Goal: Task Accomplishment & Management: Manage account settings

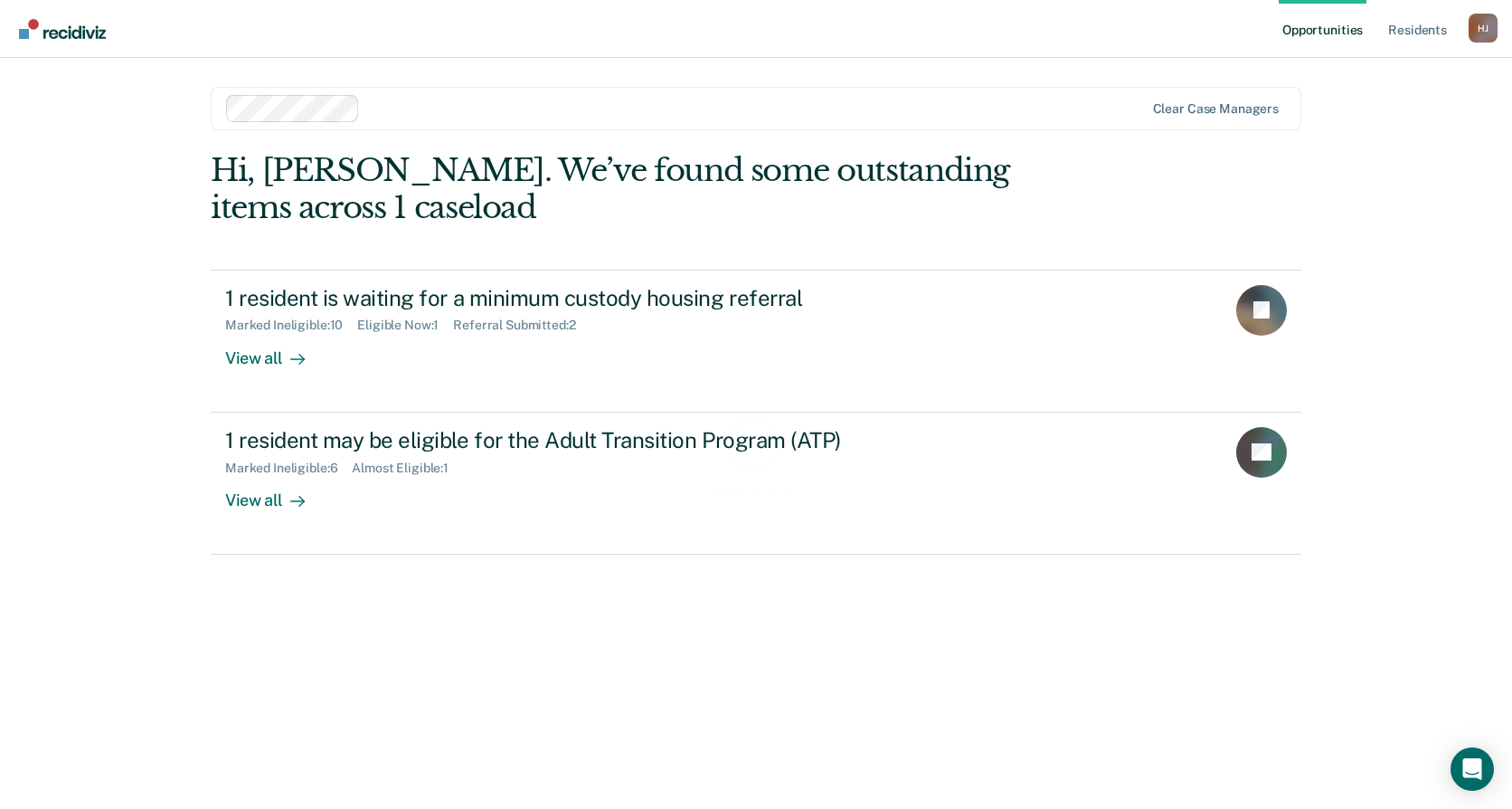
click at [508, 319] on div "Loading data..." at bounding box center [756, 455] width 1091 height 606
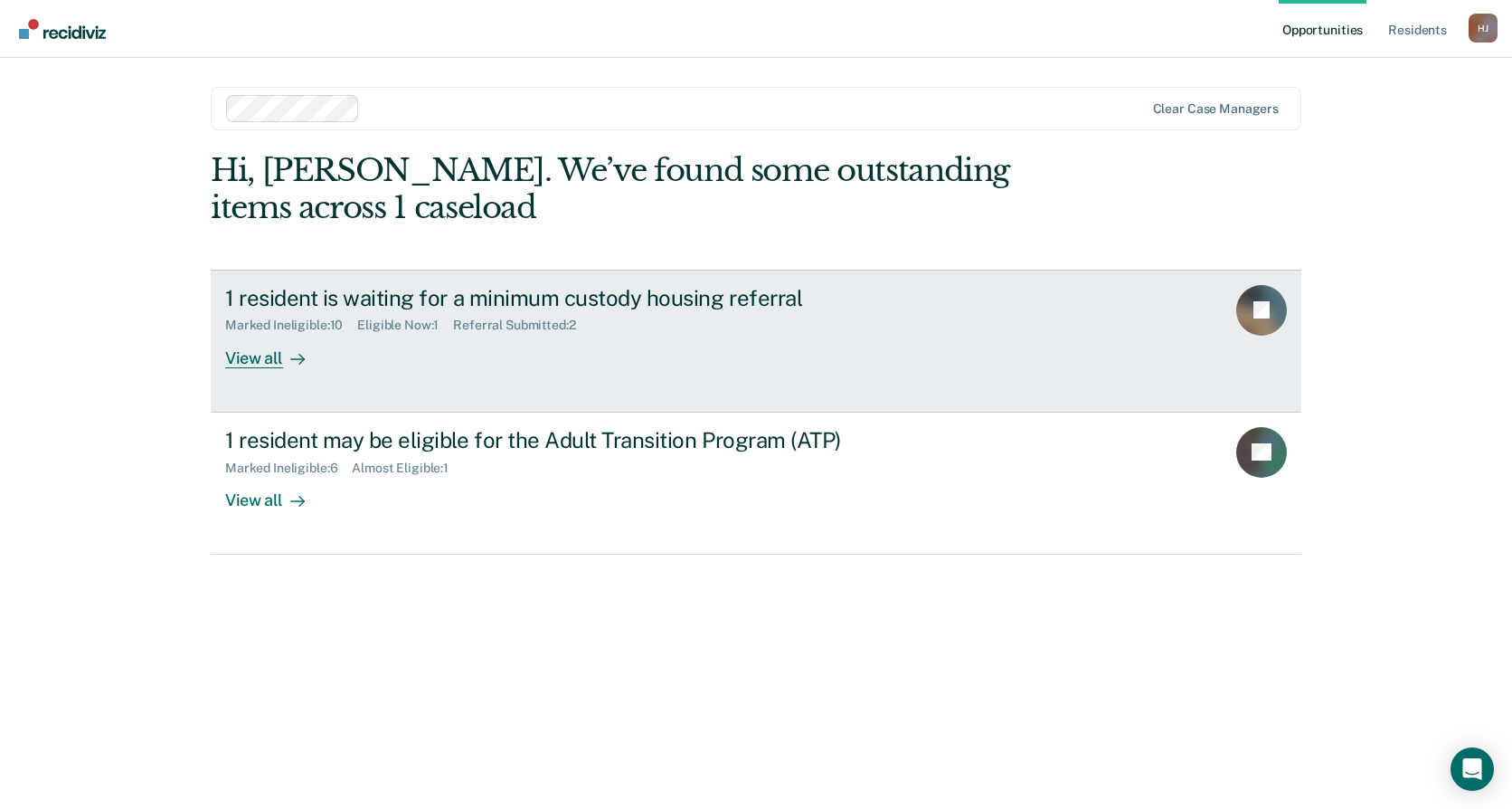
click at [517, 312] on div "Marked Ineligible : 10 Eligible Now : 1 Referral Submitted : 2" at bounding box center [542, 321] width 635 height 22
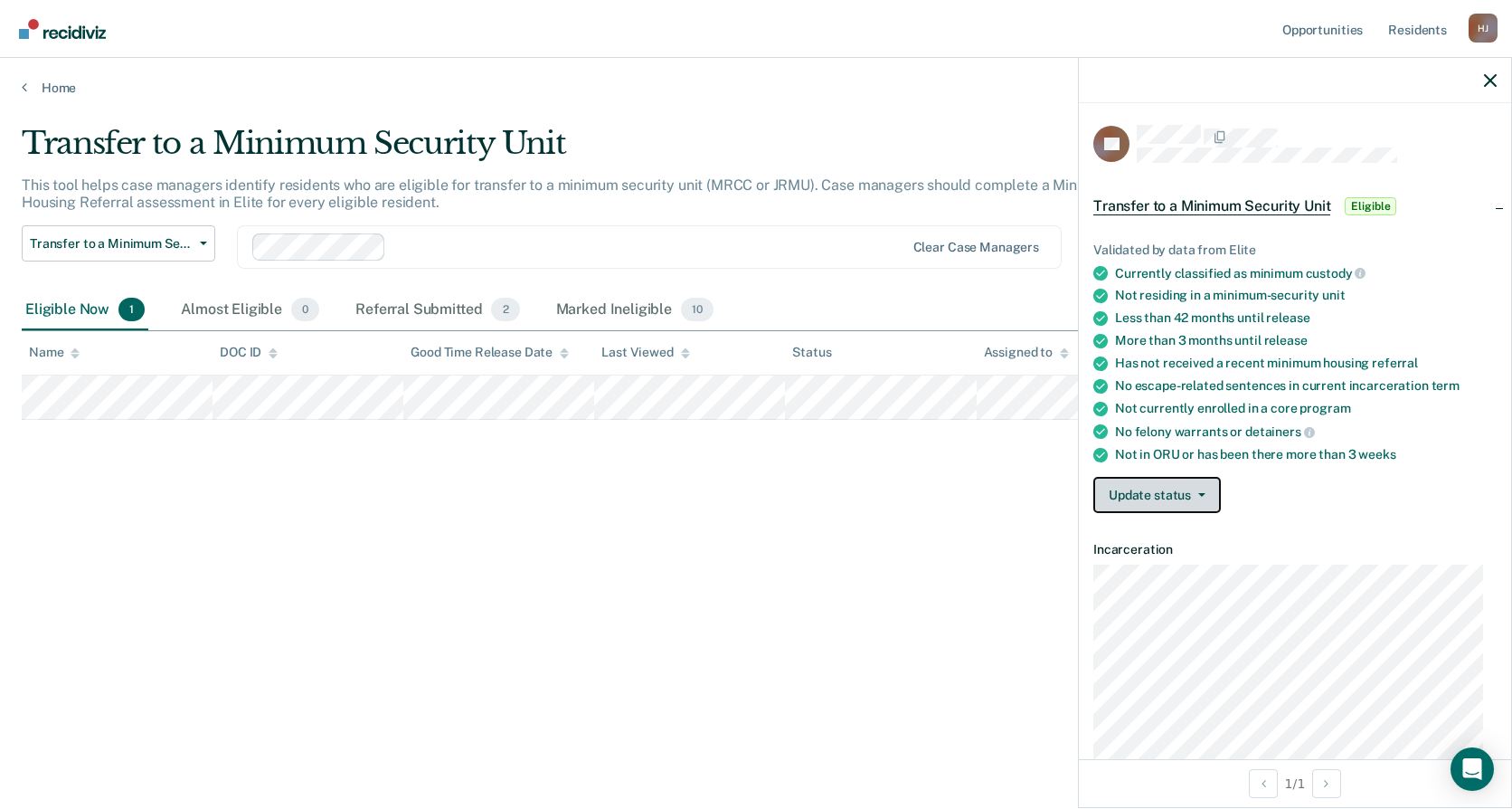
click at [1195, 505] on button "Update status" at bounding box center [1157, 495] width 127 height 37
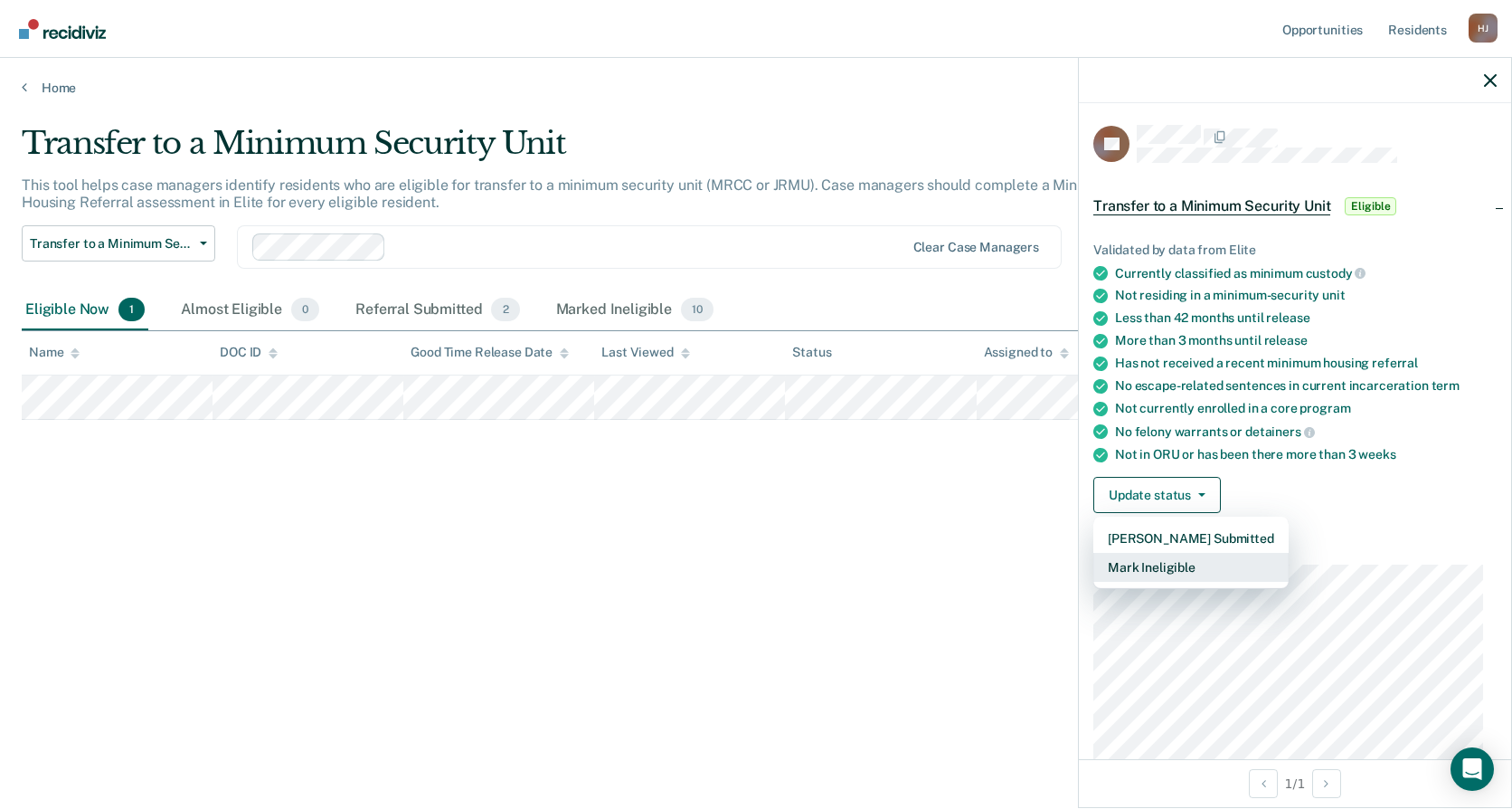
click at [1196, 579] on button "Mark Ineligible" at bounding box center [1190, 567] width 196 height 29
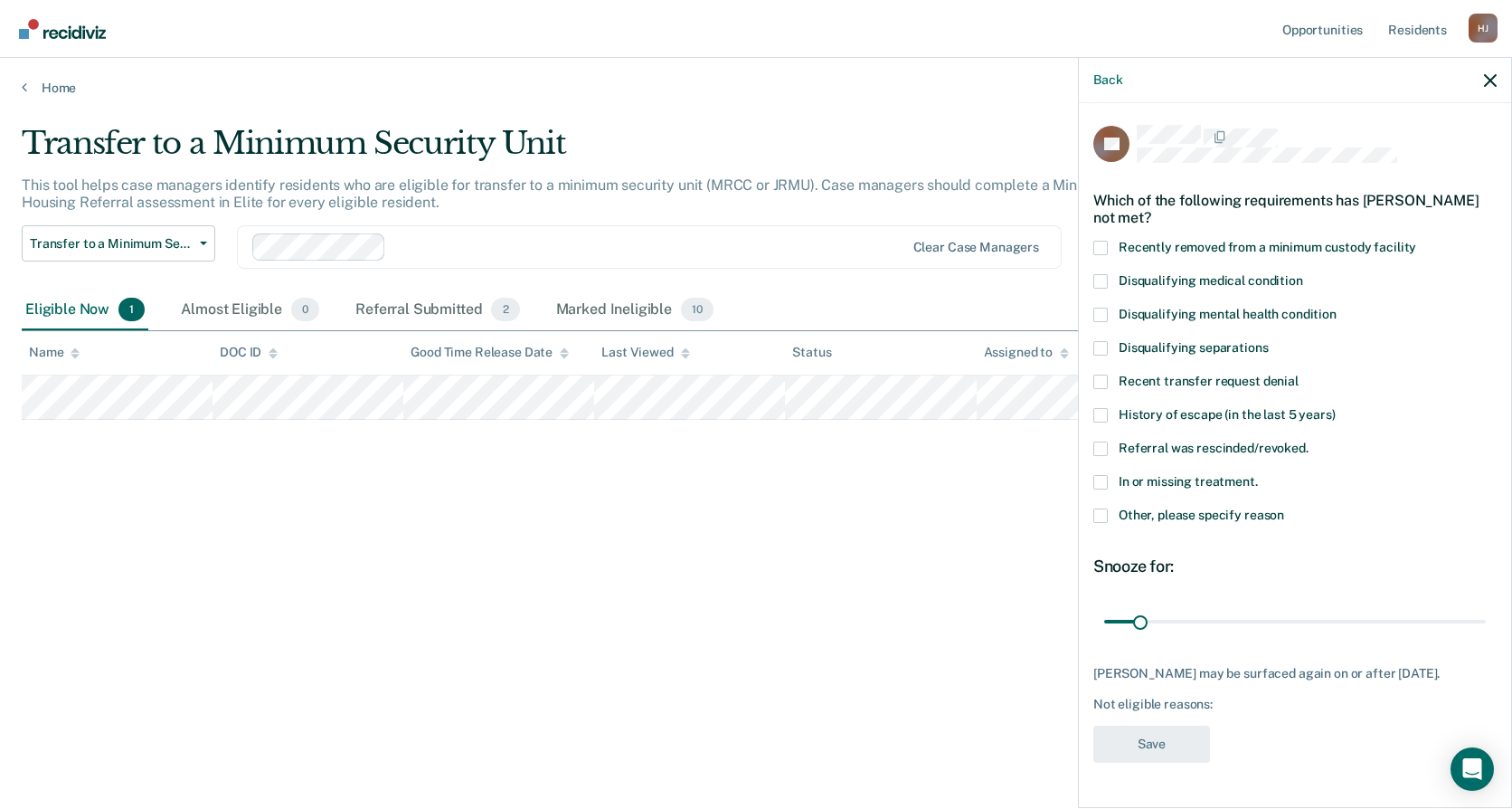
drag, startPoint x: 1100, startPoint y: 395, endPoint x: 1109, endPoint y: 389, distance: 10.8
click at [1105, 408] on span at bounding box center [1100, 415] width 14 height 14
click at [1336, 408] on input "History of escape (in the last 5 years)" at bounding box center [1336, 408] width 0 height 0
click at [1103, 408] on span at bounding box center [1100, 415] width 14 height 14
click at [1336, 408] on input "History of escape (in the last 5 years)" at bounding box center [1336, 408] width 0 height 0
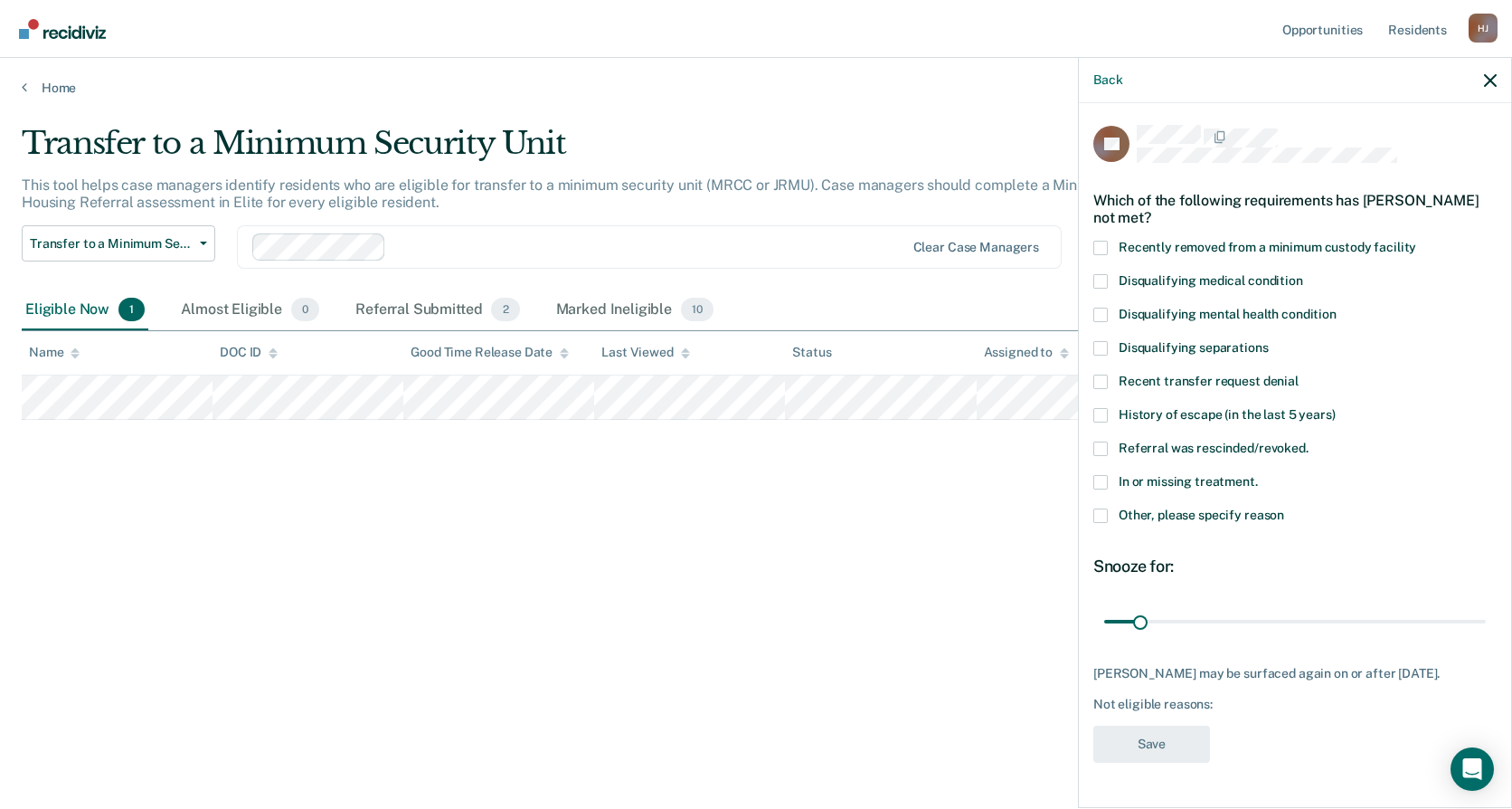
click at [1099, 441] on span at bounding box center [1100, 448] width 14 height 14
click at [1309, 441] on input "Referral was rescinded/revoked." at bounding box center [1309, 441] width 0 height 0
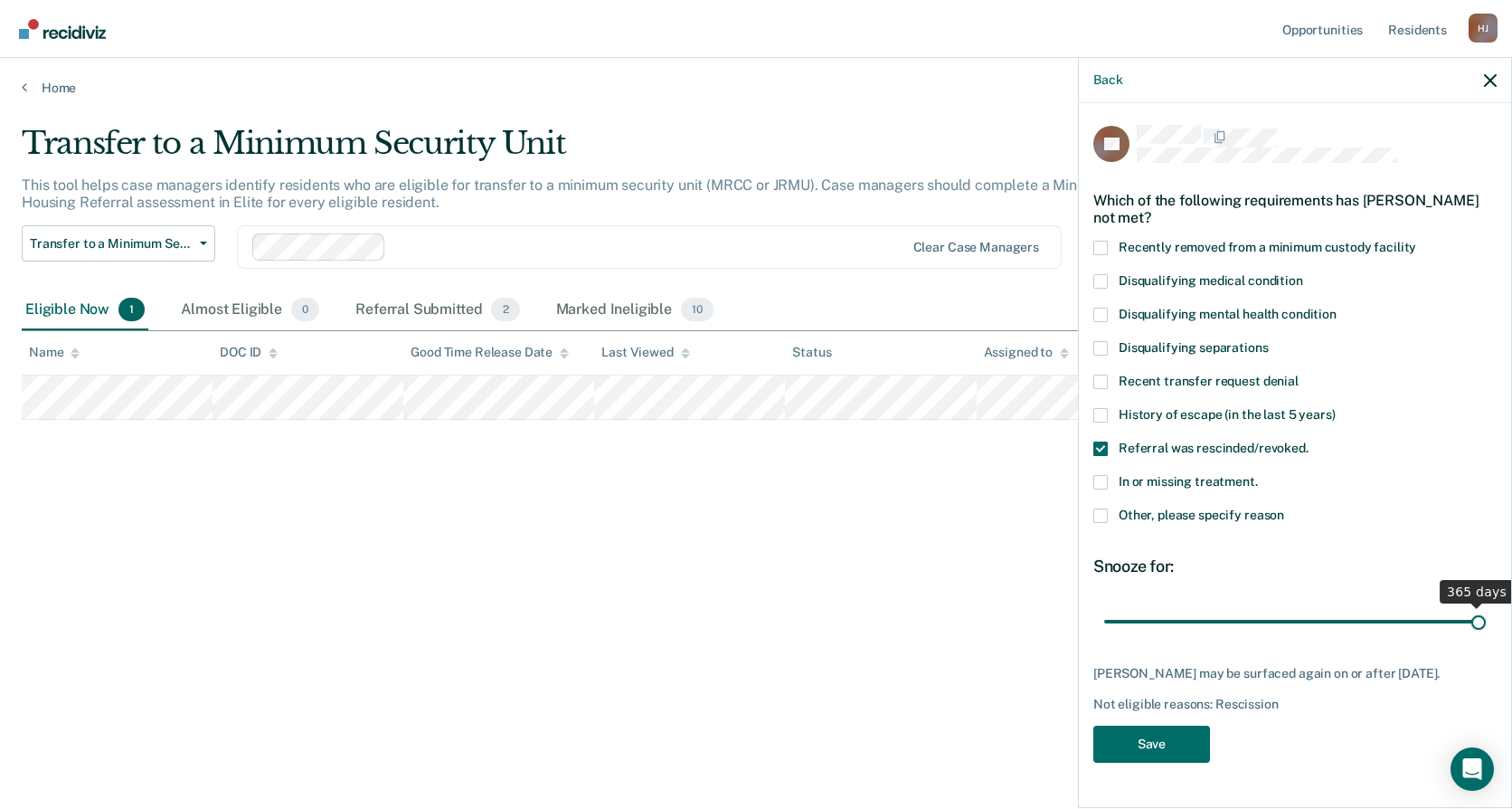
drag, startPoint x: 1144, startPoint y: 602, endPoint x: 1702, endPoint y: 596, distance: 558.0
type input "365"
click at [1486, 605] on input "range" at bounding box center [1295, 620] width 381 height 32
click at [1169, 728] on button "Save" at bounding box center [1151, 744] width 117 height 38
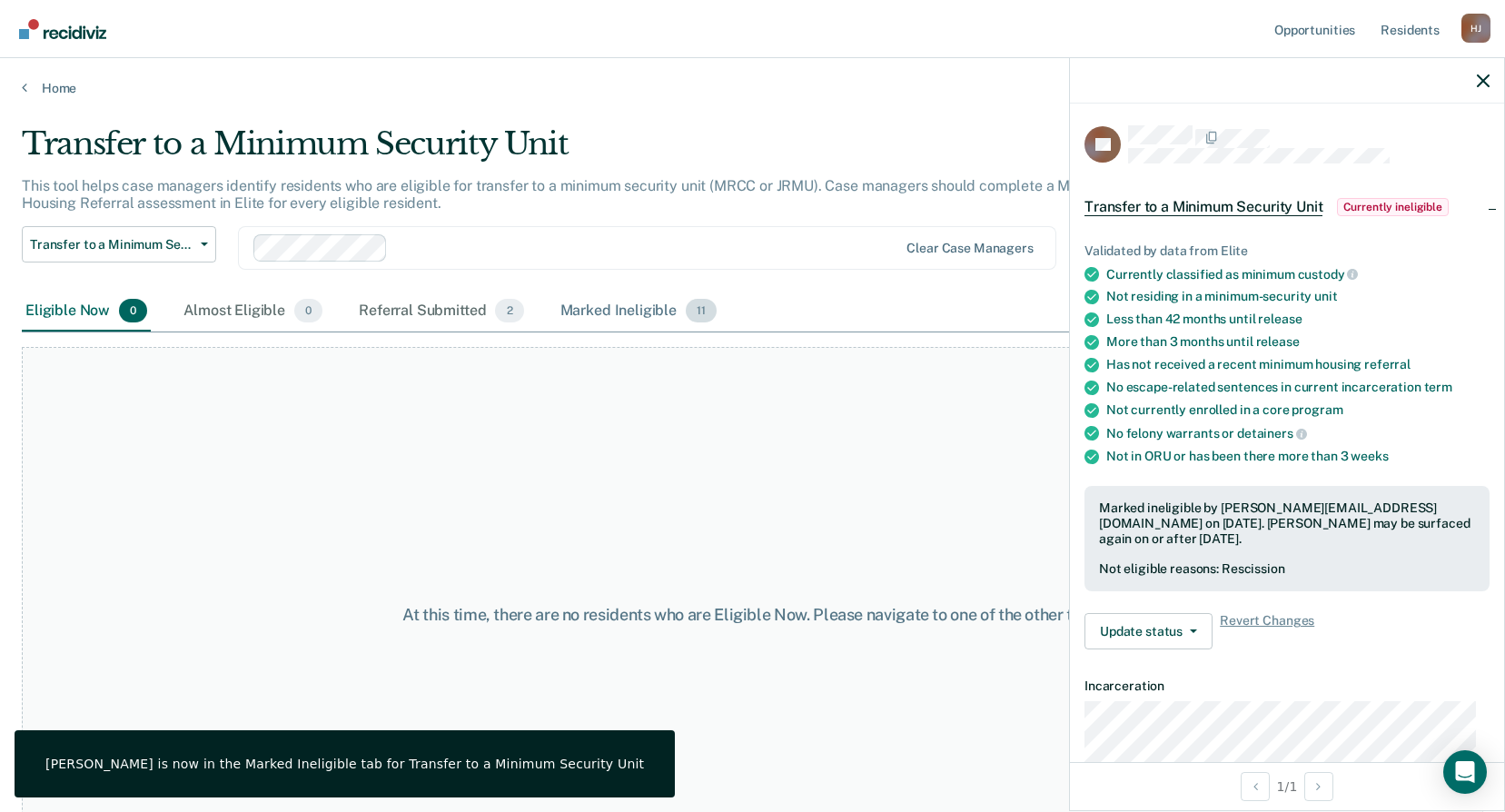
click at [607, 313] on div "Marked Ineligible 11" at bounding box center [638, 310] width 163 height 40
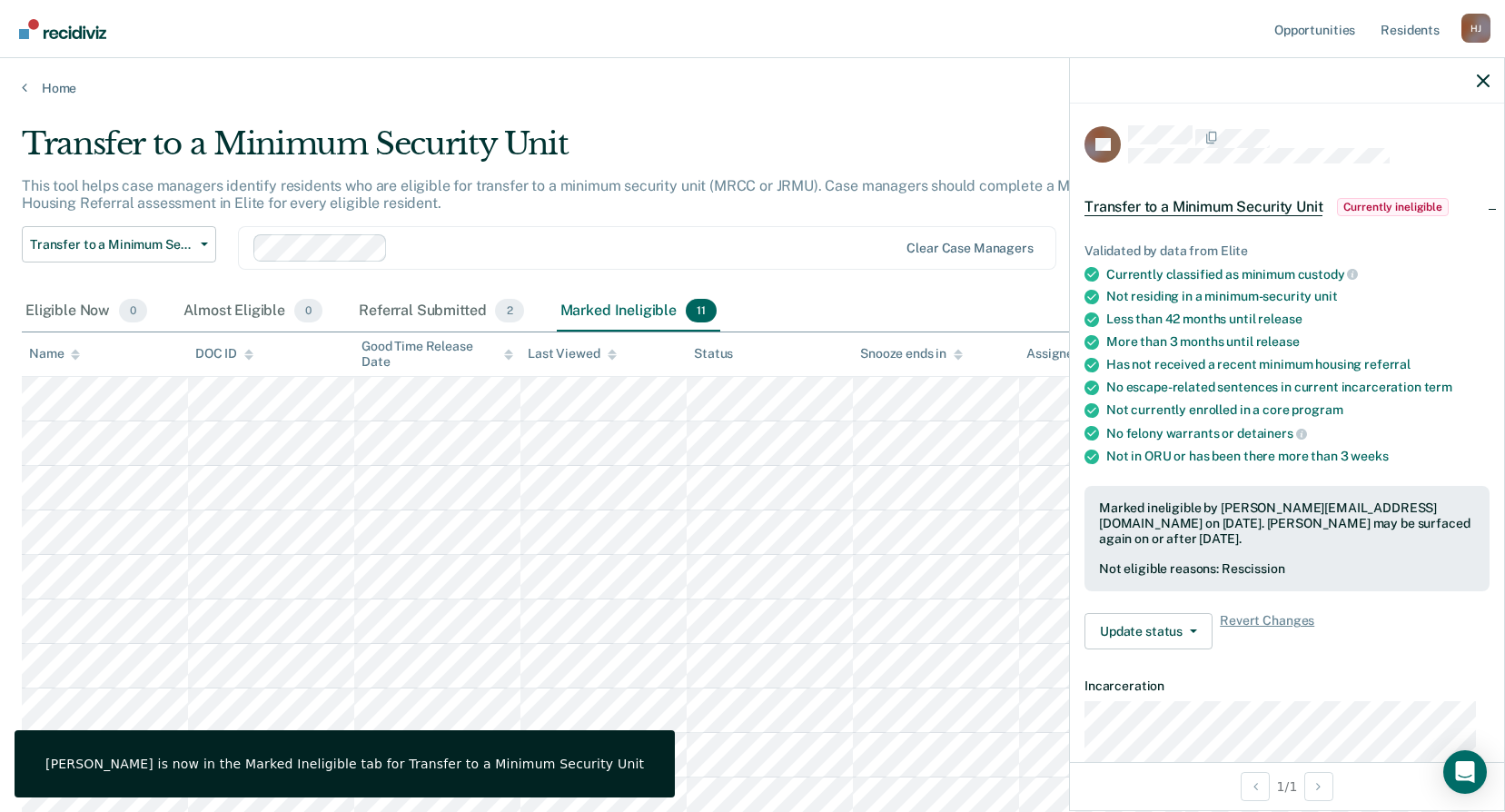
click at [1472, 81] on div at bounding box center [1286, 80] width 434 height 45
click at [1479, 81] on icon "button" at bounding box center [1483, 80] width 13 height 13
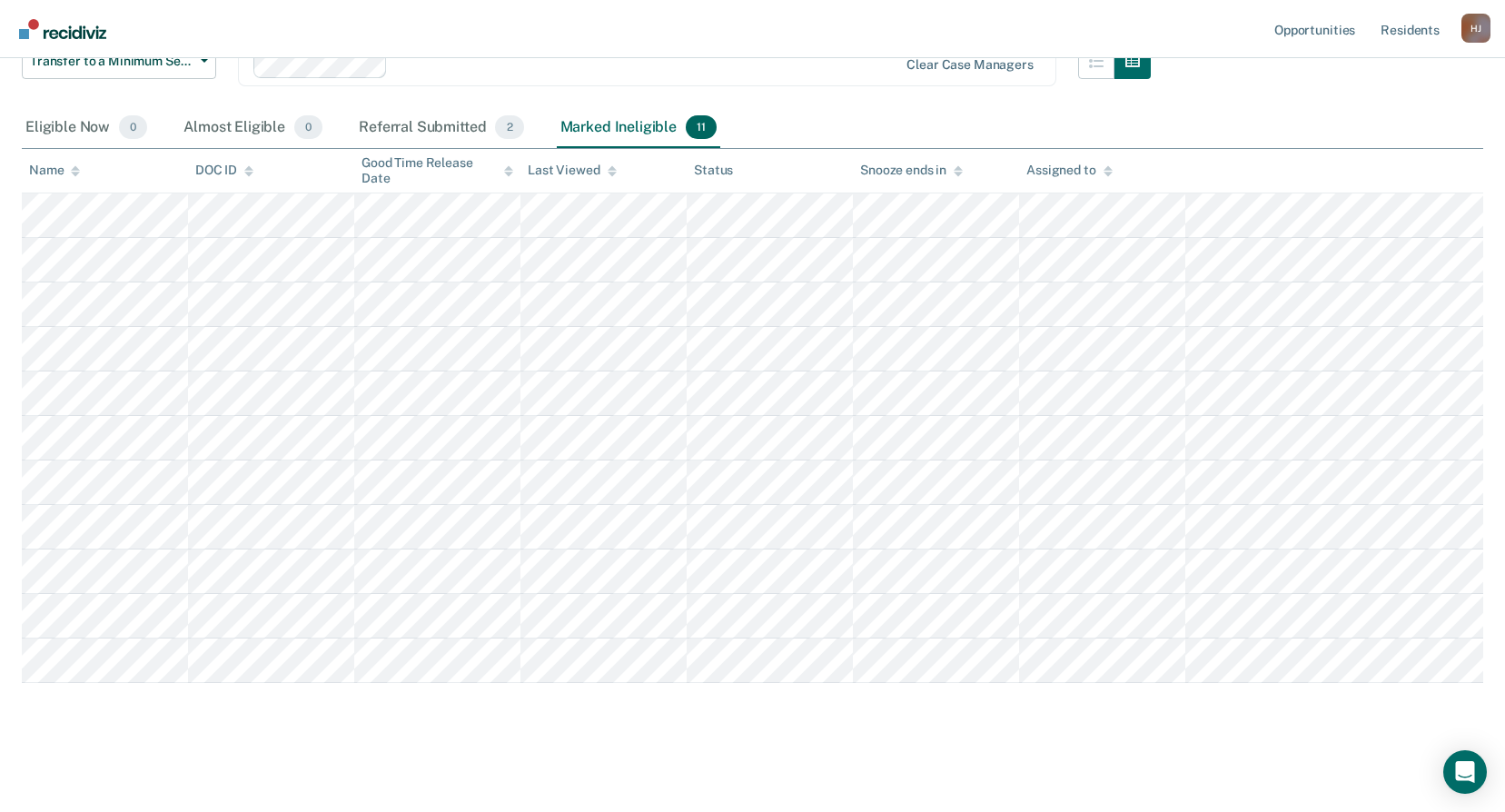
scroll to position [186, 0]
click at [425, 129] on div "Referral Submitted 2" at bounding box center [440, 126] width 171 height 40
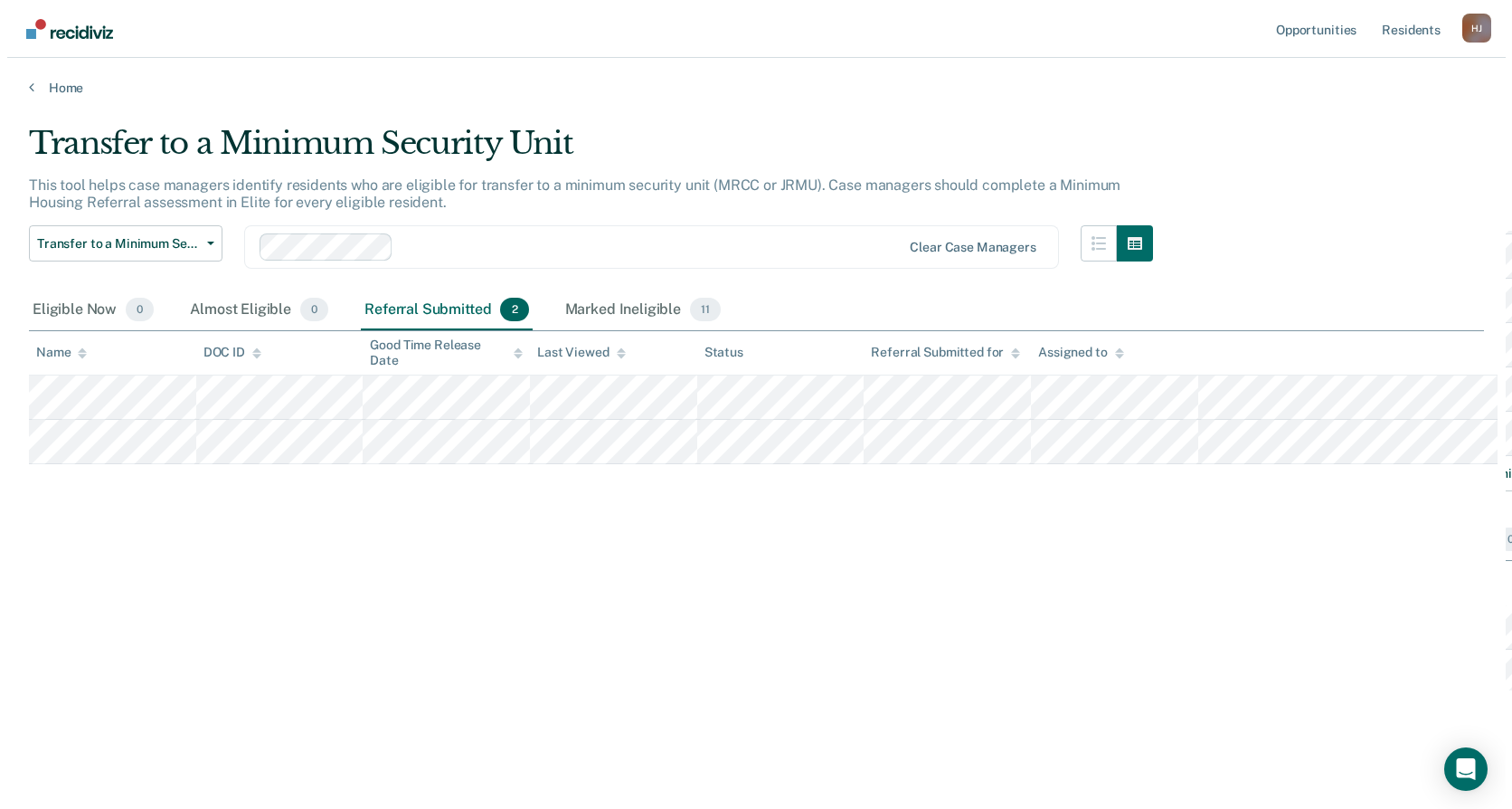
scroll to position [0, 0]
